Goal: Task Accomplishment & Management: Use online tool/utility

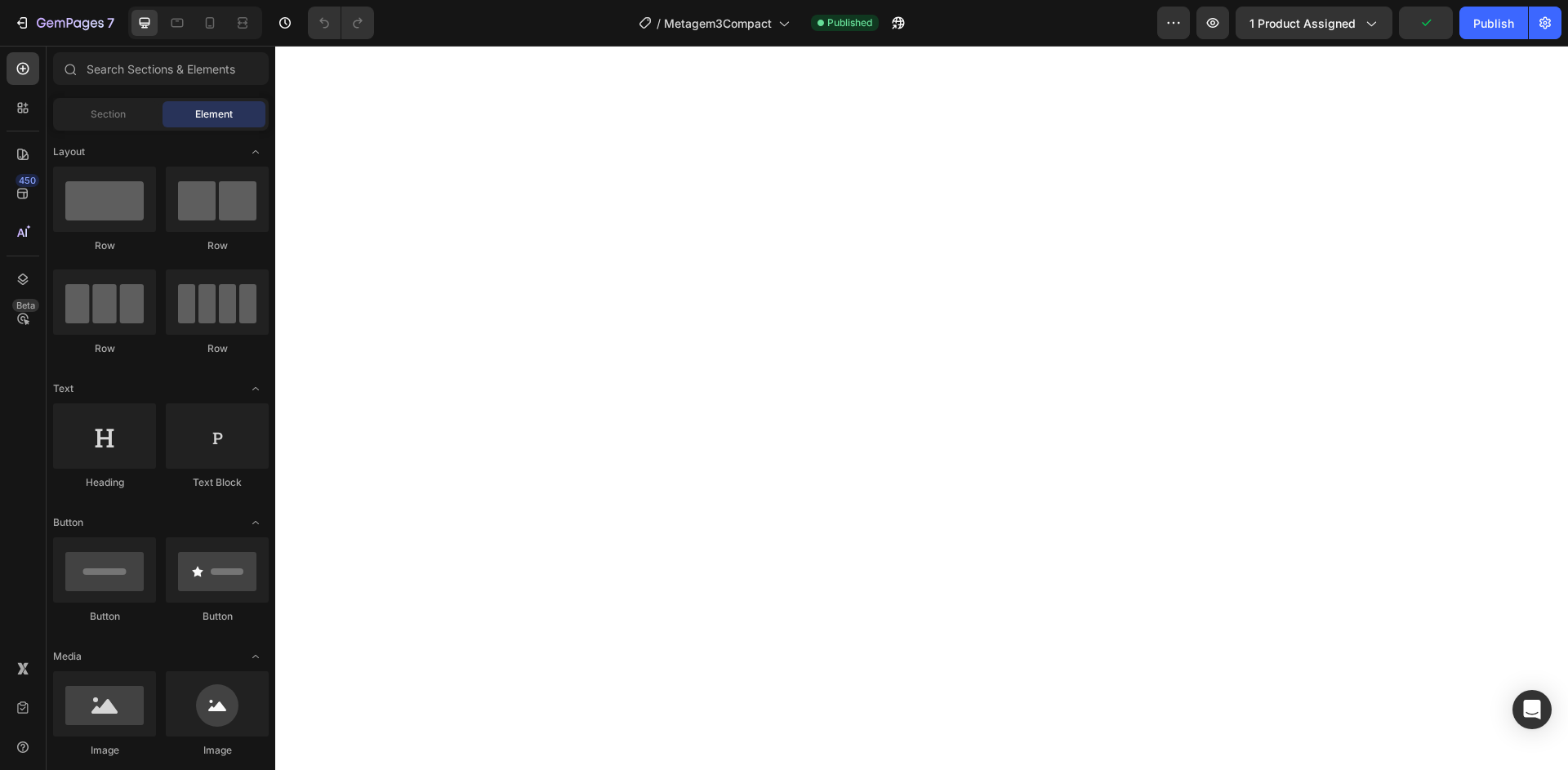
select select "50x83x15 cm"
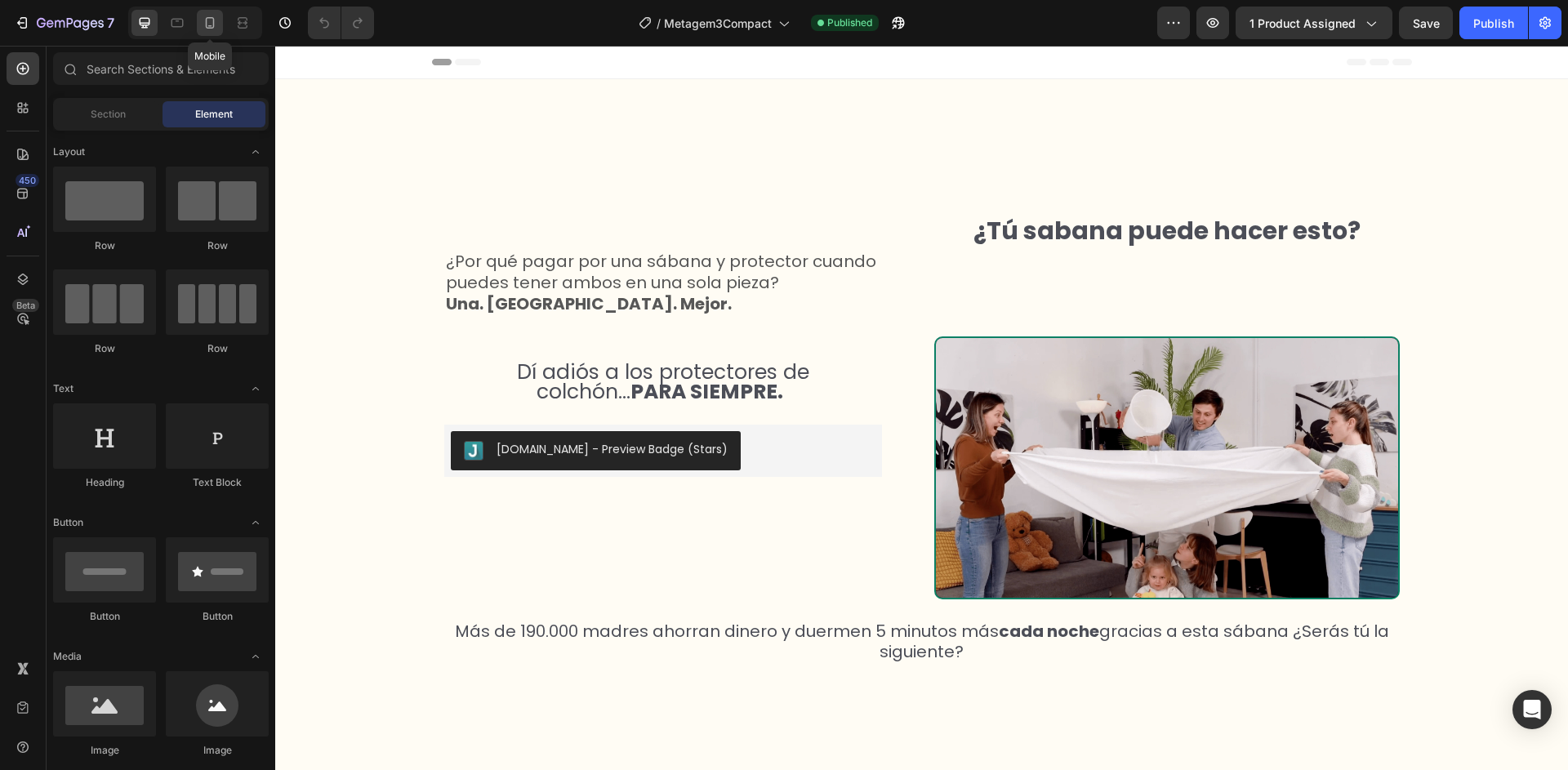
click at [212, 31] on div at bounding box center [210, 22] width 26 height 26
